Goal: Navigation & Orientation: Go to known website

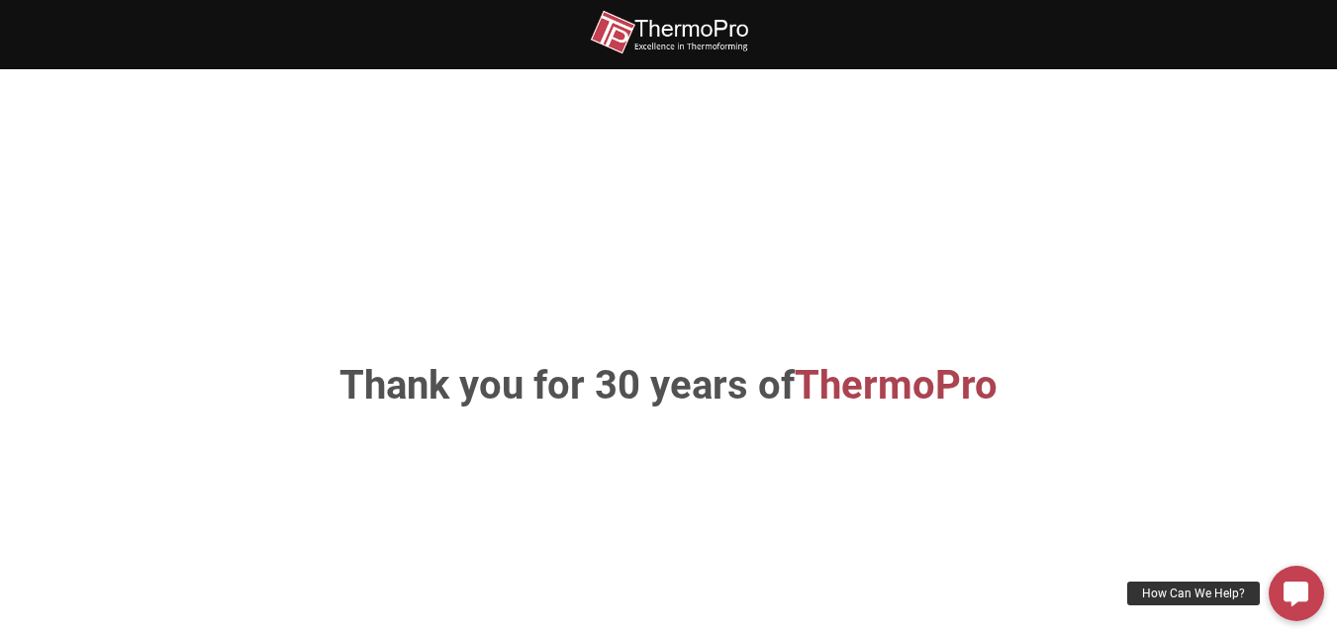
click at [688, 22] on img at bounding box center [669, 32] width 158 height 45
click at [655, 26] on img at bounding box center [669, 32] width 158 height 45
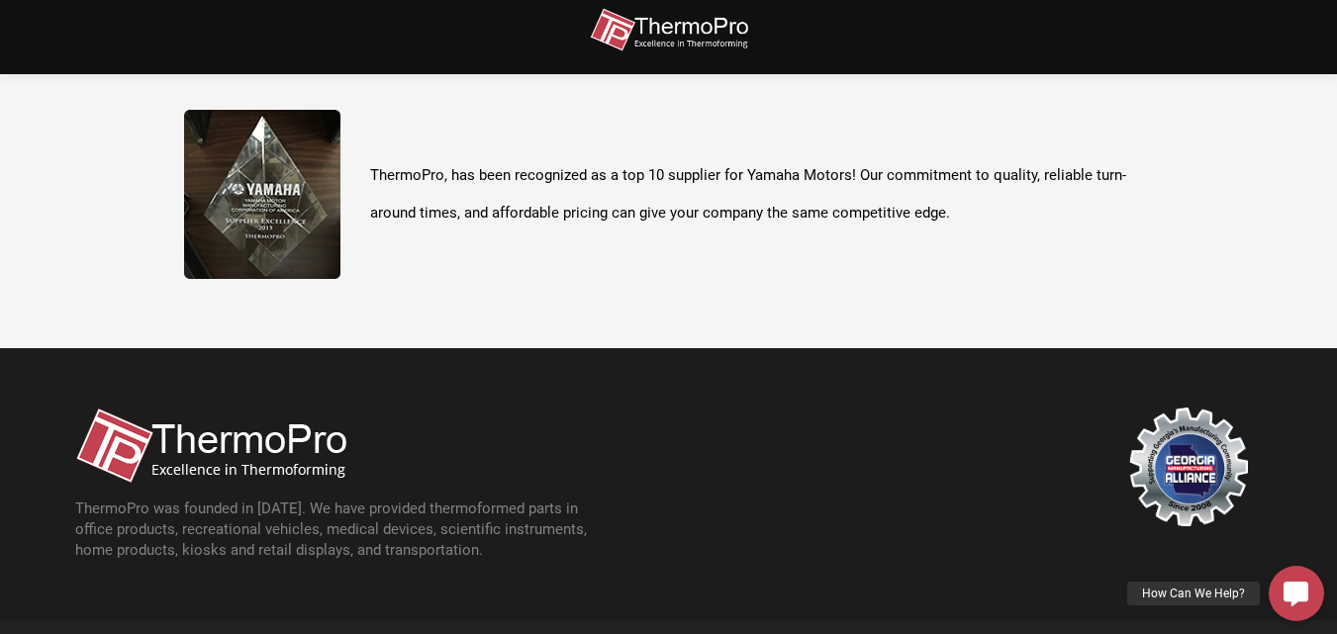
scroll to position [702, 0]
